Goal: Task Accomplishment & Management: Complete application form

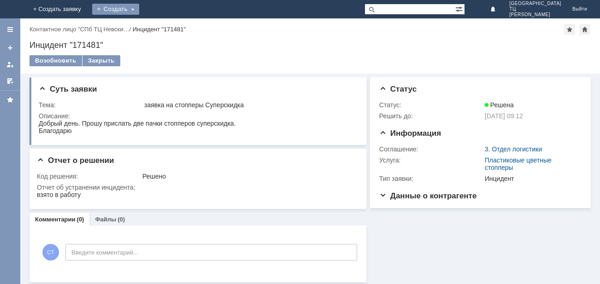
click at [139, 10] on div "Создать" at bounding box center [115, 9] width 47 height 11
click at [164, 26] on link "Заявка" at bounding box center [129, 27] width 70 height 11
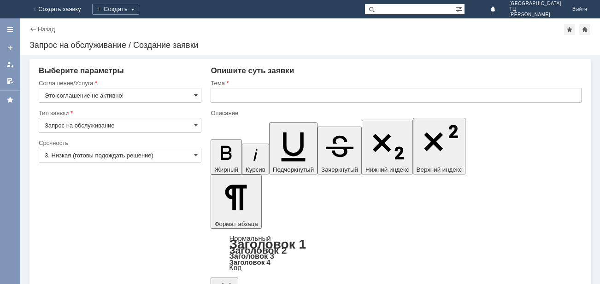
click at [197, 95] on span at bounding box center [196, 95] width 4 height 7
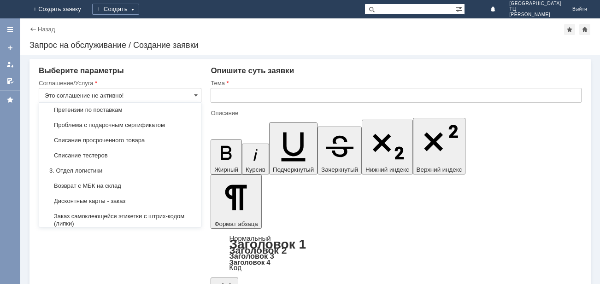
scroll to position [203, 0]
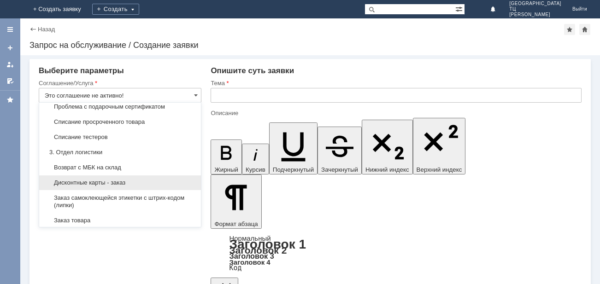
click at [108, 187] on span "Дисконтные карты - заказ" at bounding box center [120, 182] width 151 height 7
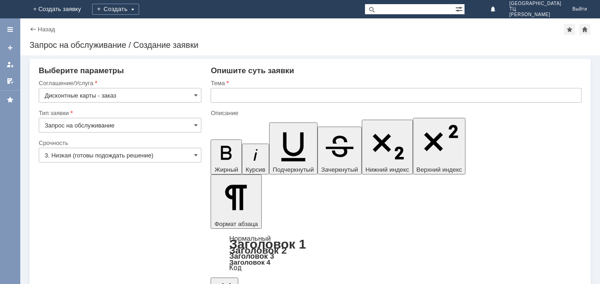
type input "Дисконтные карты - заказ"
click at [198, 155] on span at bounding box center [196, 155] width 4 height 7
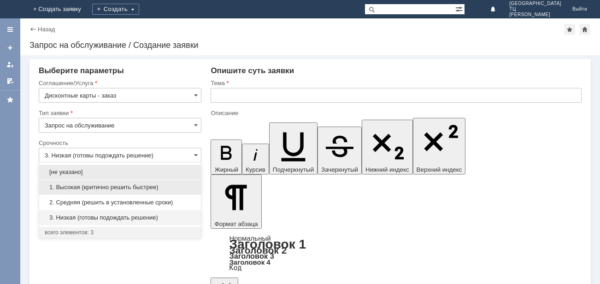
click at [71, 186] on span "1. Высокая (критично решить быстрее)" at bounding box center [120, 187] width 151 height 7
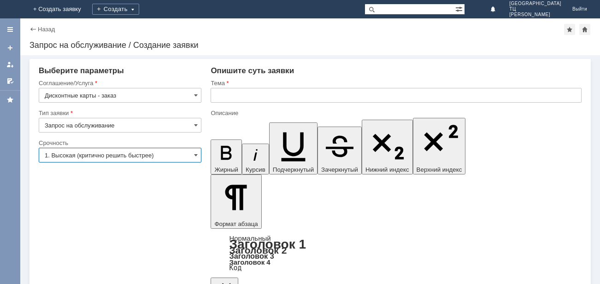
type input "1. Высокая (критично решить быстрее)"
click at [239, 93] on input "text" at bounding box center [396, 95] width 371 height 15
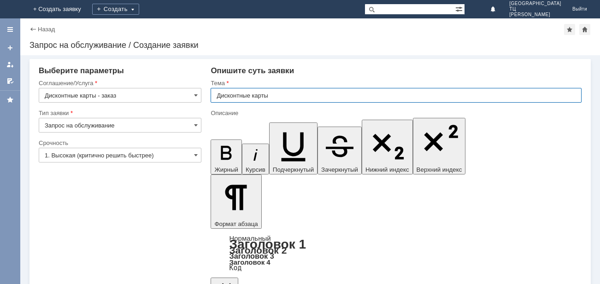
type input "Дисконтные карты"
